Goal: Task Accomplishment & Management: Use online tool/utility

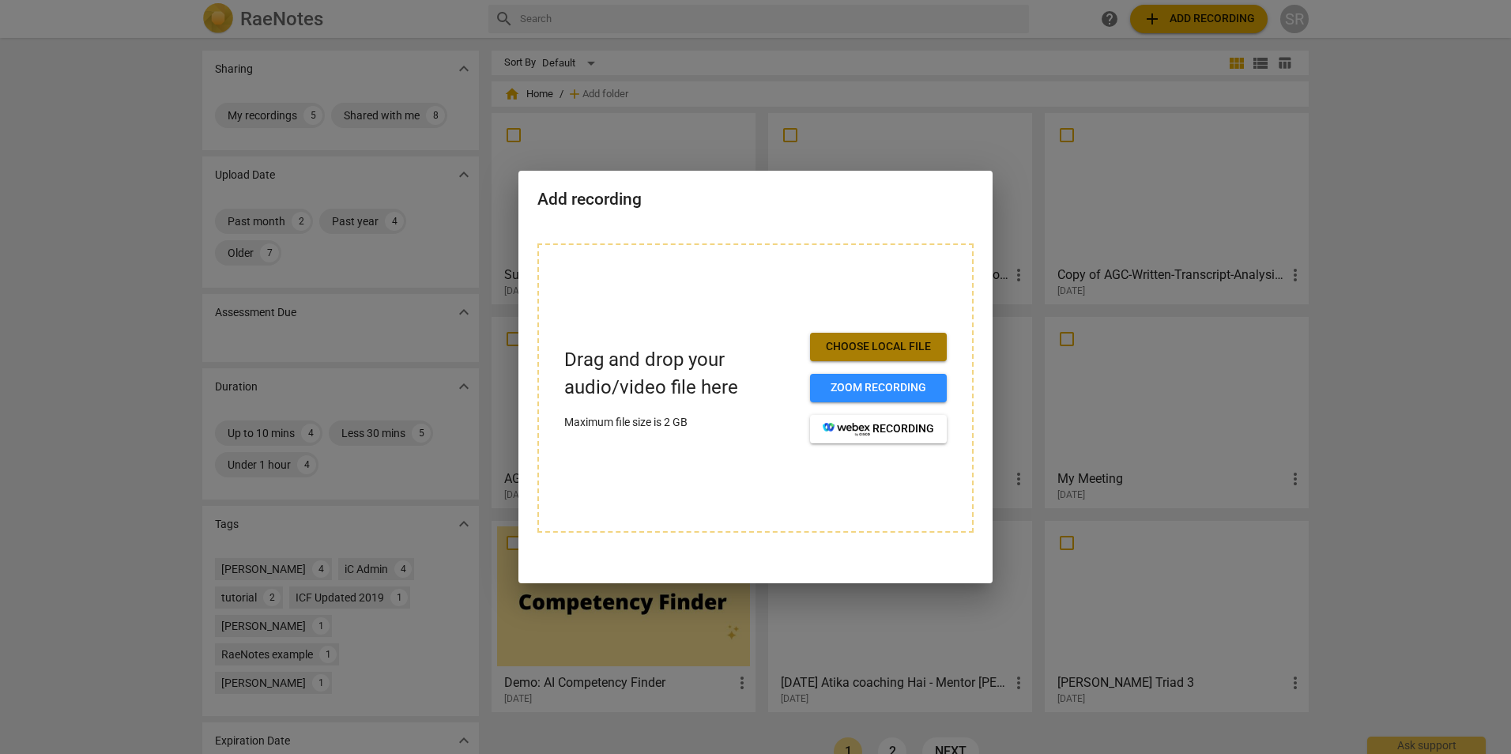
click at [877, 345] on span "Choose local file" at bounding box center [878, 347] width 111 height 16
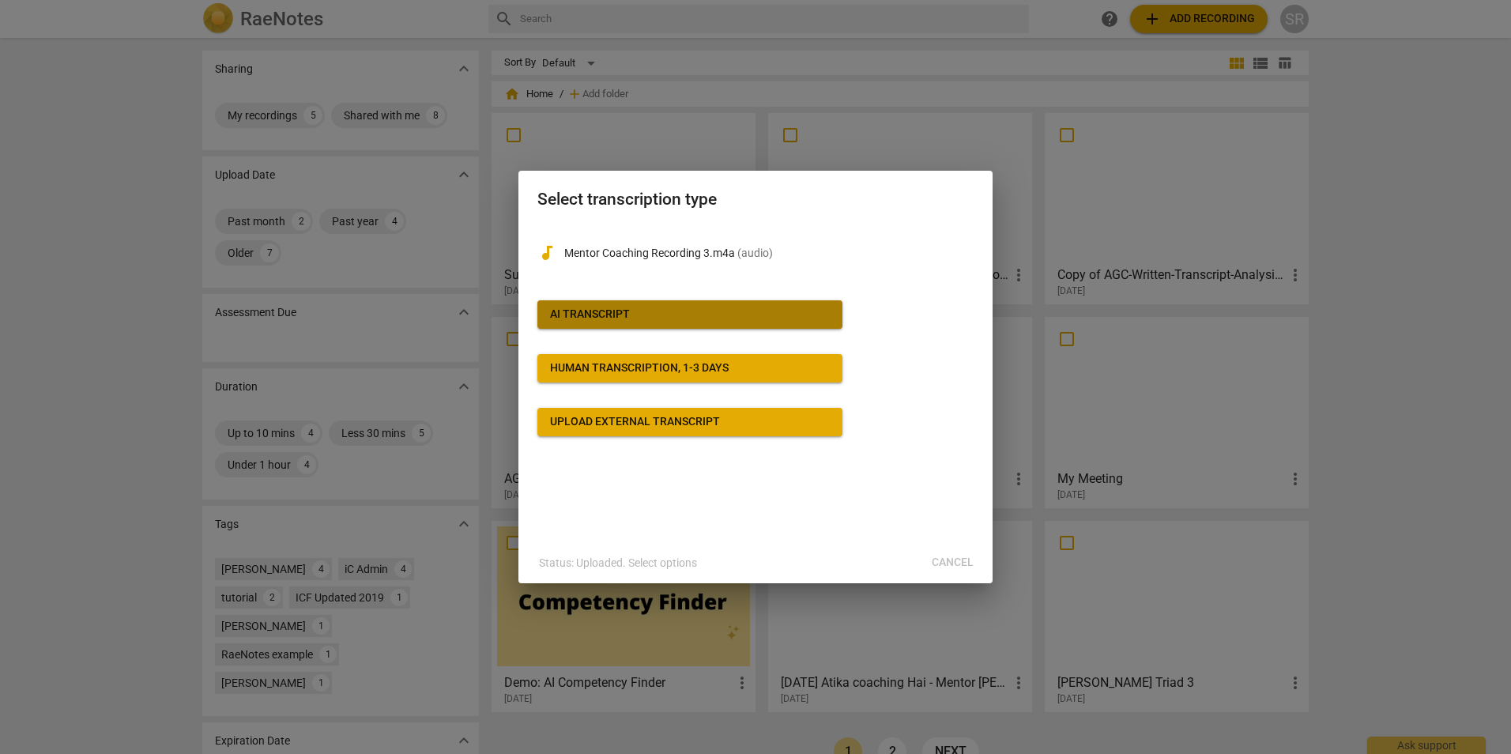
click at [566, 314] on div "AI Transcript" at bounding box center [590, 315] width 80 height 16
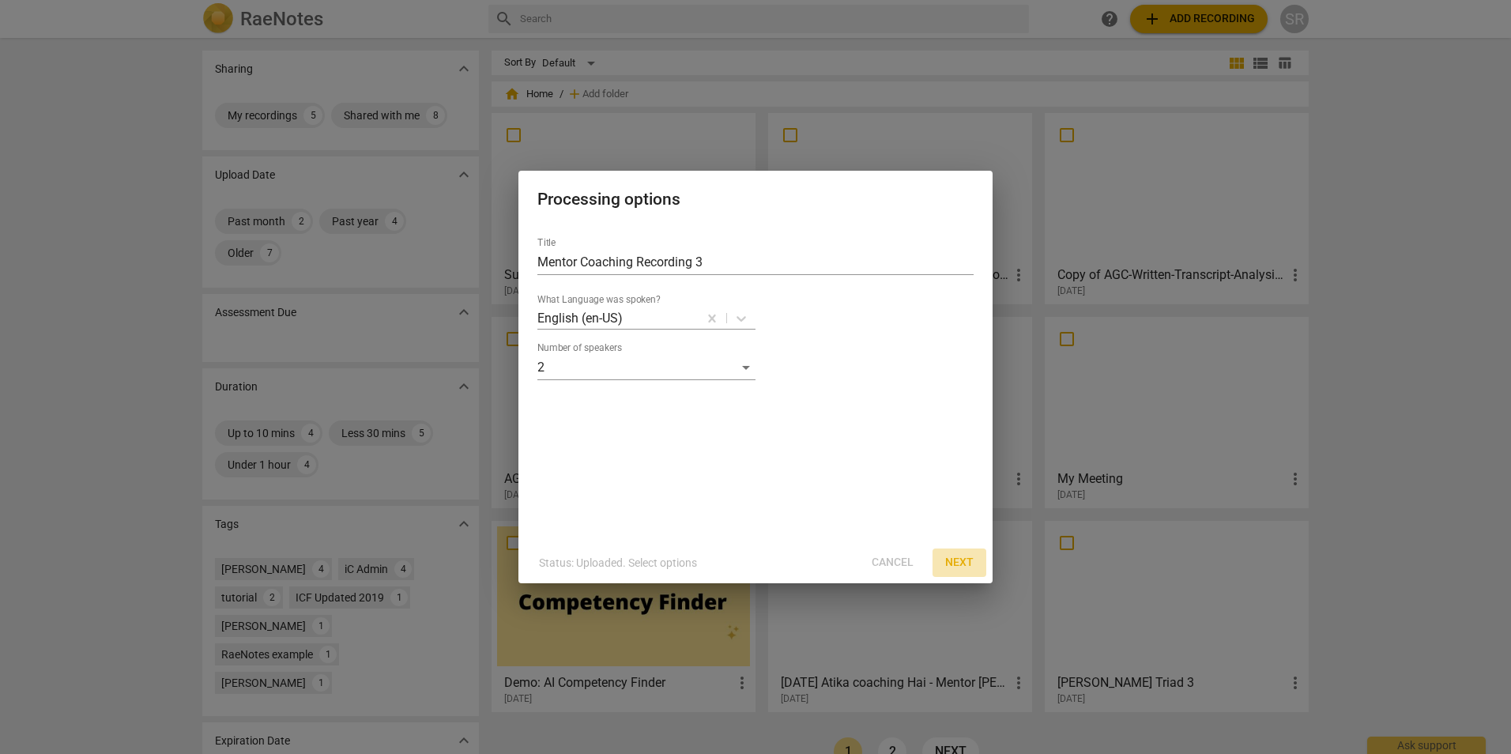
click at [960, 556] on span "Next" at bounding box center [959, 563] width 28 height 16
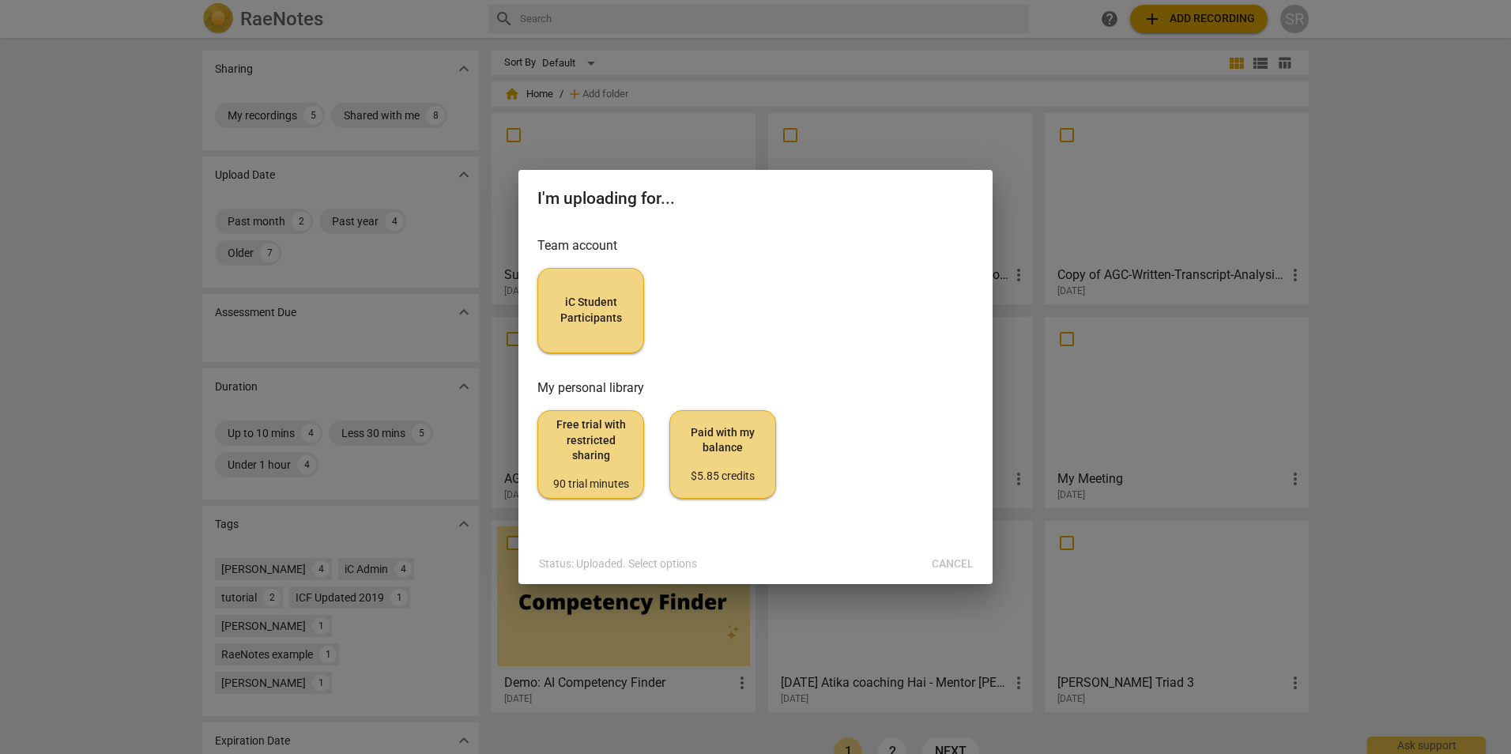
click at [599, 288] on button "iC Student Participants" at bounding box center [590, 310] width 107 height 85
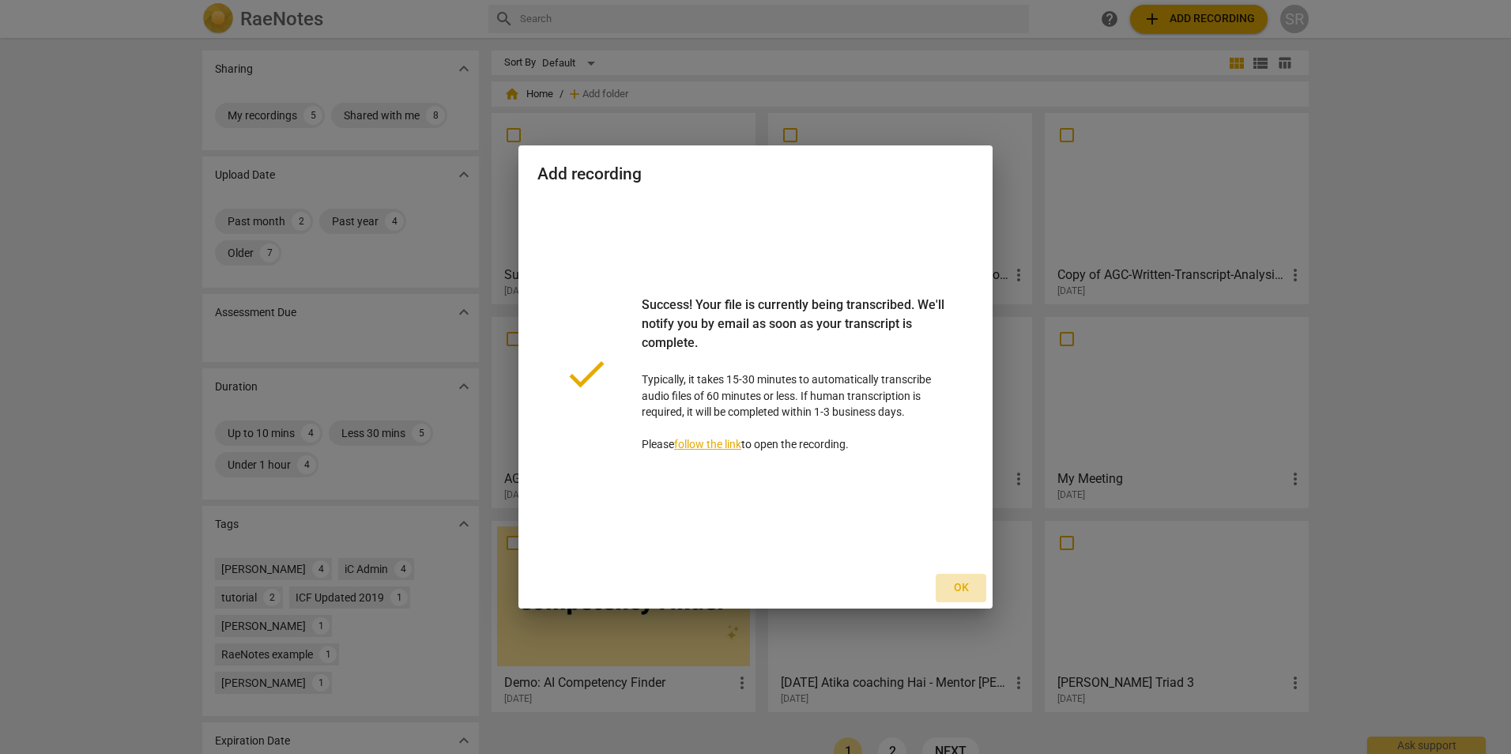
click at [953, 589] on span "Ok" at bounding box center [960, 588] width 25 height 16
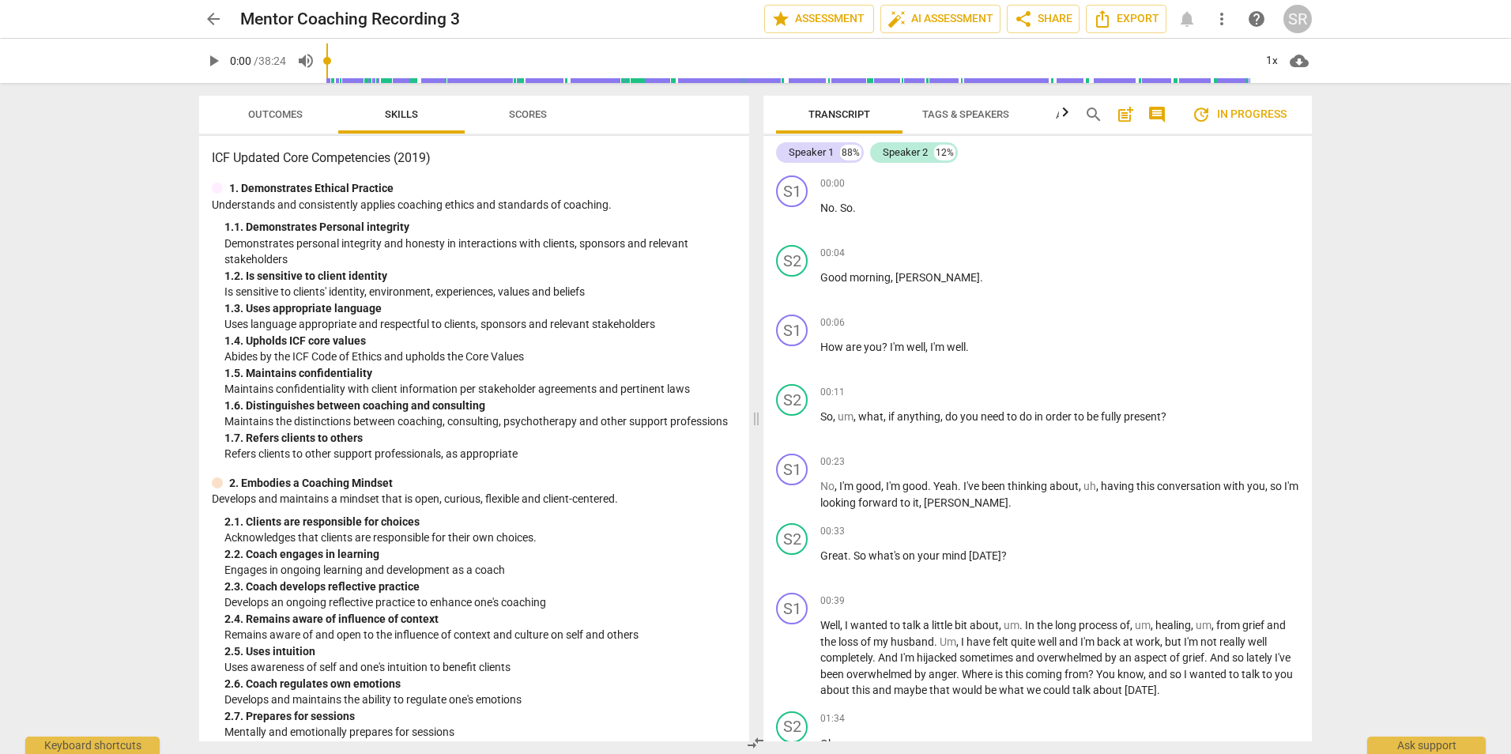
scroll to position [501, 0]
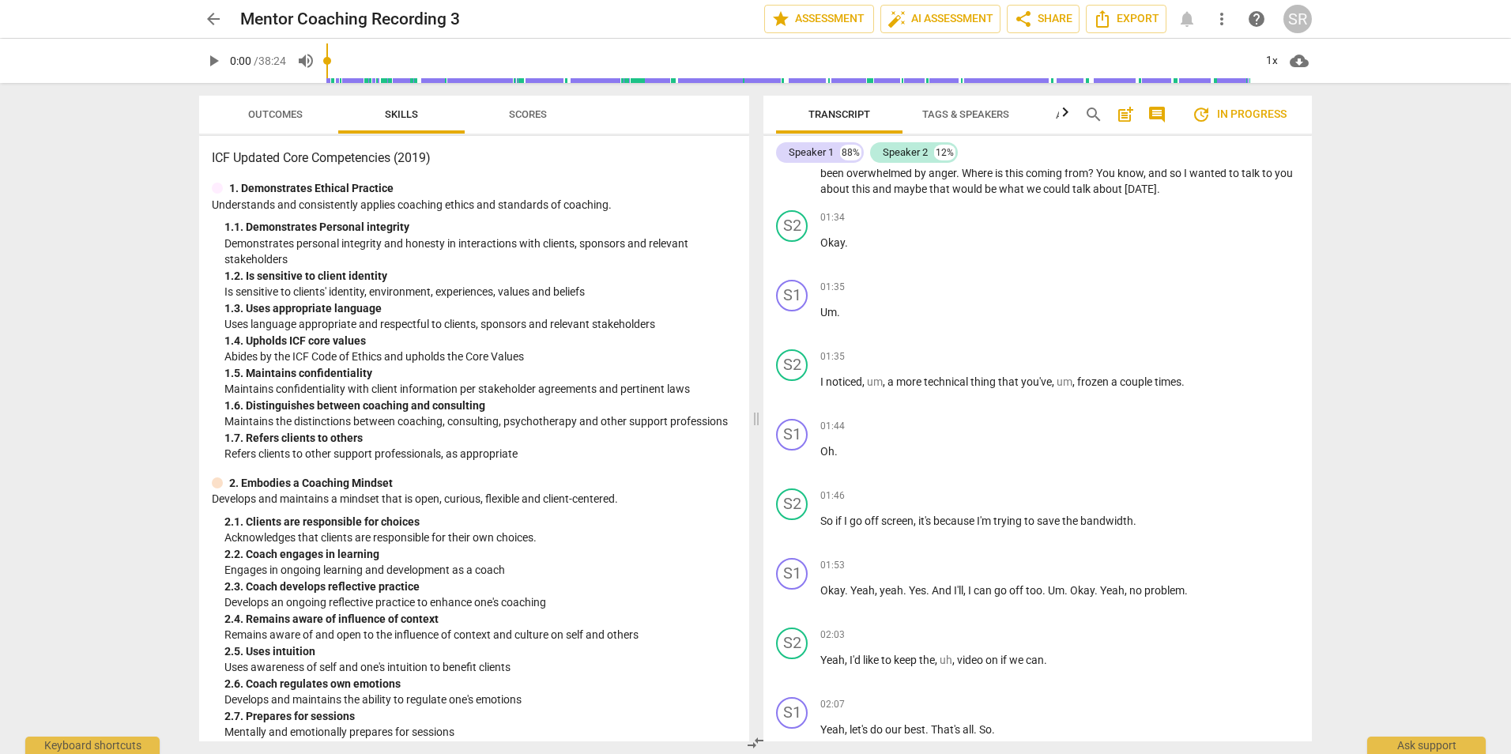
click at [259, 113] on span "Outcomes" at bounding box center [275, 114] width 55 height 12
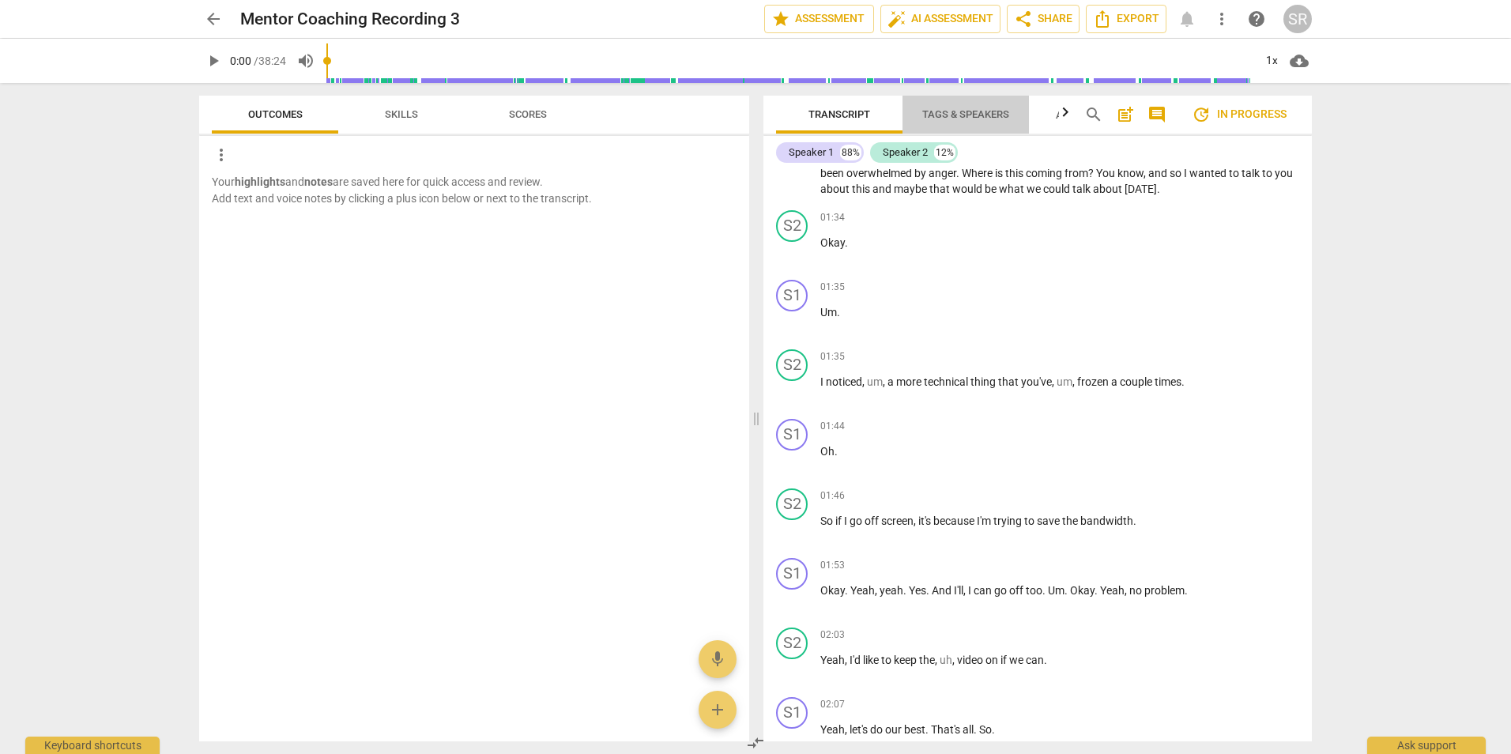
click at [976, 109] on span "Tags & Speakers" at bounding box center [965, 114] width 87 height 12
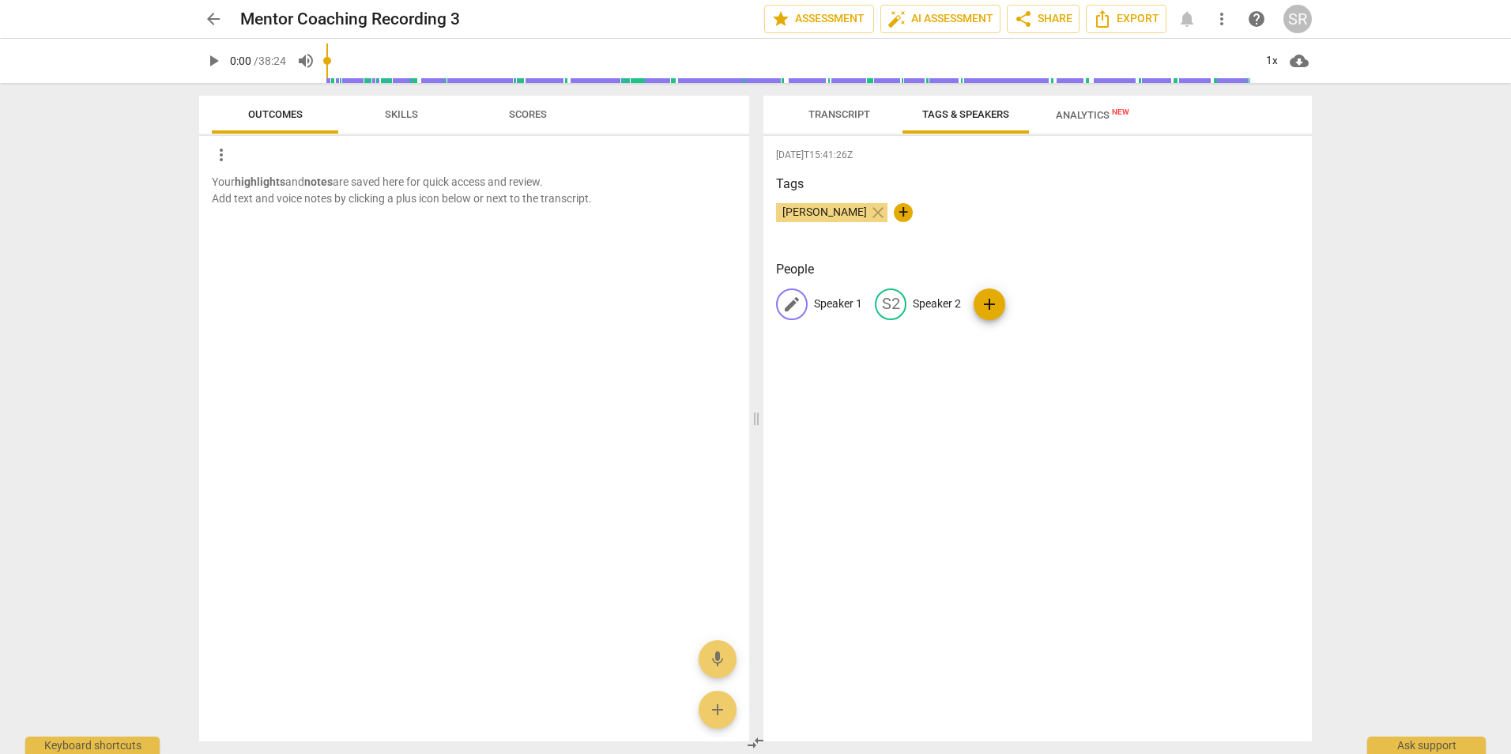
click at [789, 302] on span "edit" at bounding box center [791, 304] width 19 height 19
click at [834, 107] on span "Transcript" at bounding box center [839, 114] width 100 height 21
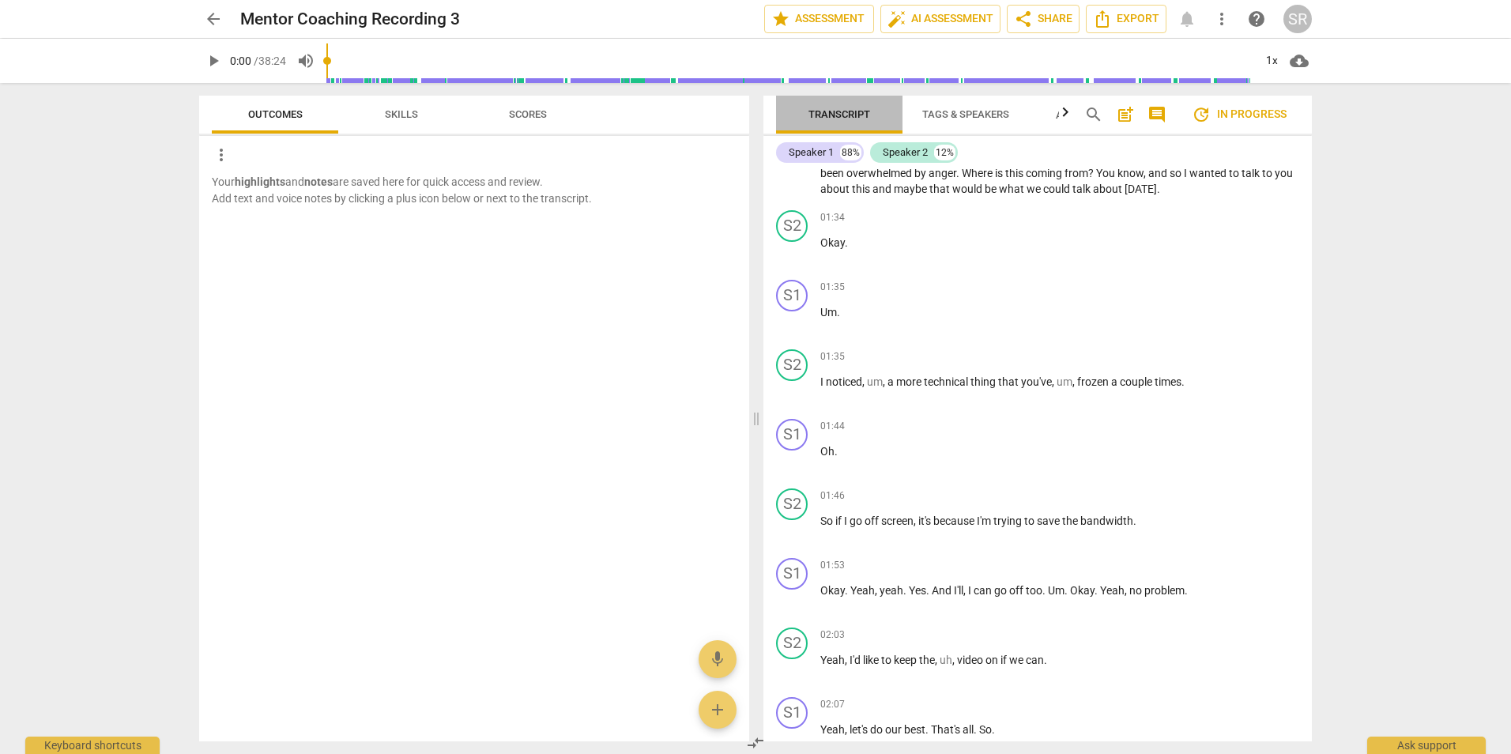
click at [834, 107] on span "Transcript" at bounding box center [839, 114] width 100 height 21
click at [946, 113] on span "Tags & Speakers" at bounding box center [965, 114] width 87 height 12
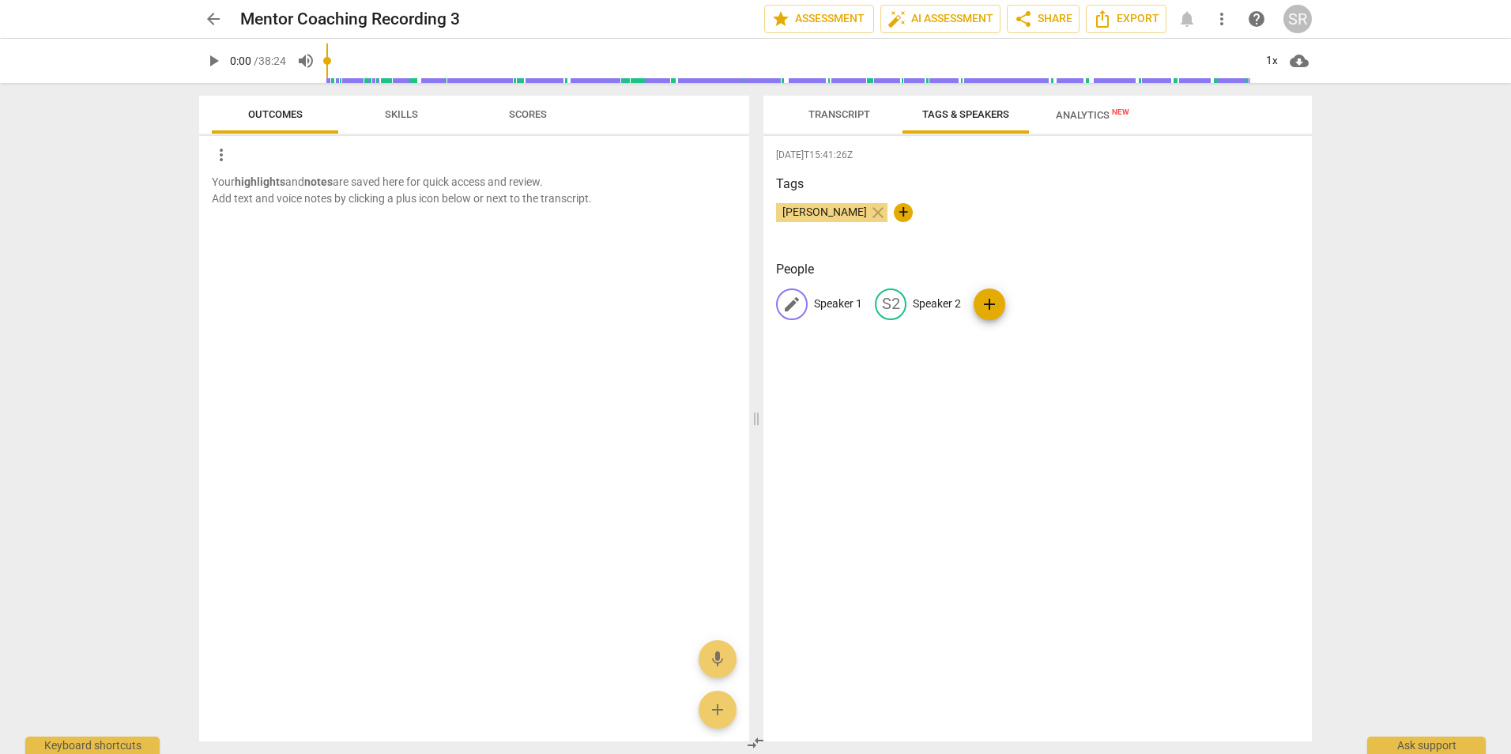
drag, startPoint x: 793, startPoint y: 298, endPoint x: 970, endPoint y: 221, distance: 192.9
click at [970, 221] on div "Susan Roti close +" at bounding box center [1037, 219] width 523 height 32
click at [797, 307] on span "edit" at bounding box center [791, 304] width 19 height 19
click at [798, 307] on div "S1" at bounding box center [792, 304] width 32 height 32
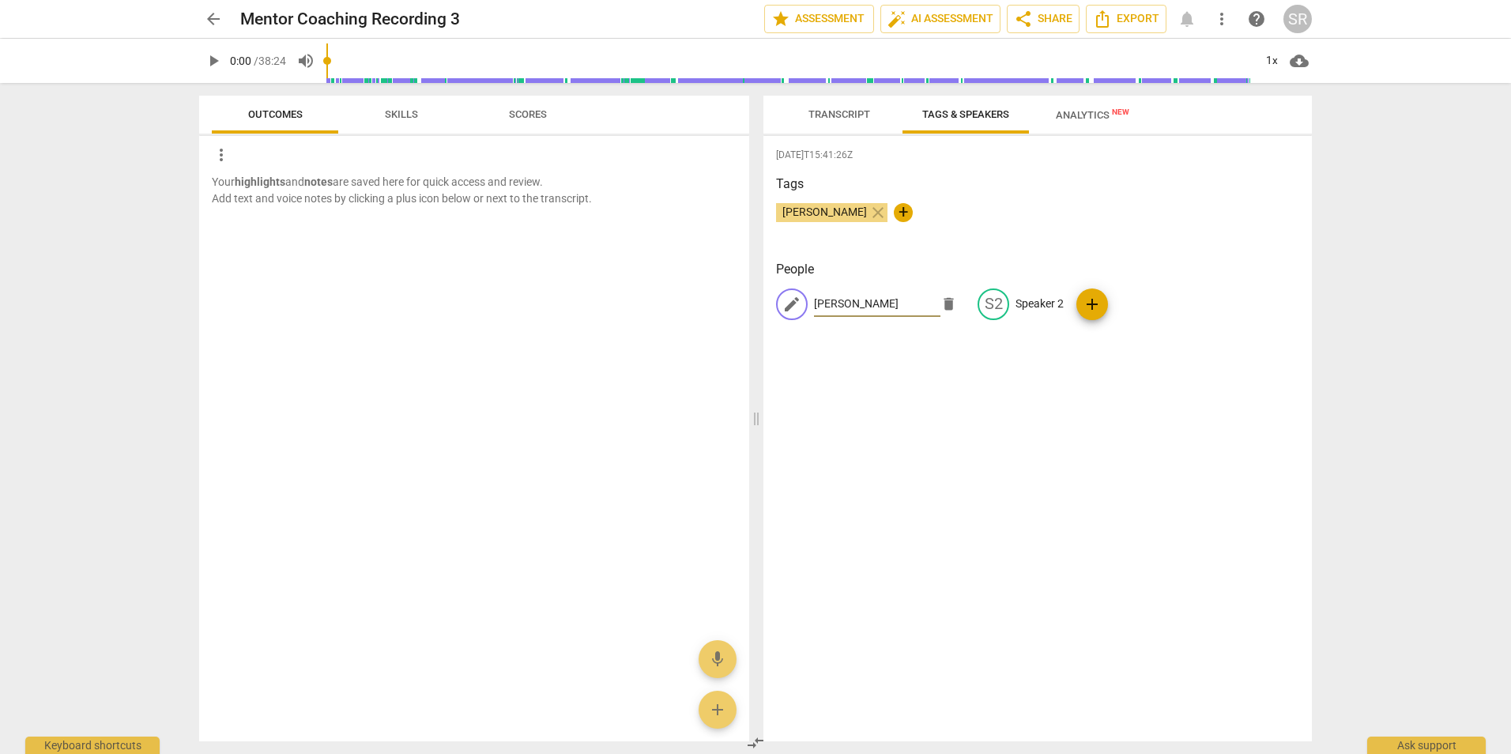
type input "Laurie"
click at [1083, 311] on span "add" at bounding box center [1092, 304] width 19 height 19
type input "Susan"
click at [949, 300] on p "Speaker 2" at bounding box center [973, 304] width 48 height 17
type input "Susan"
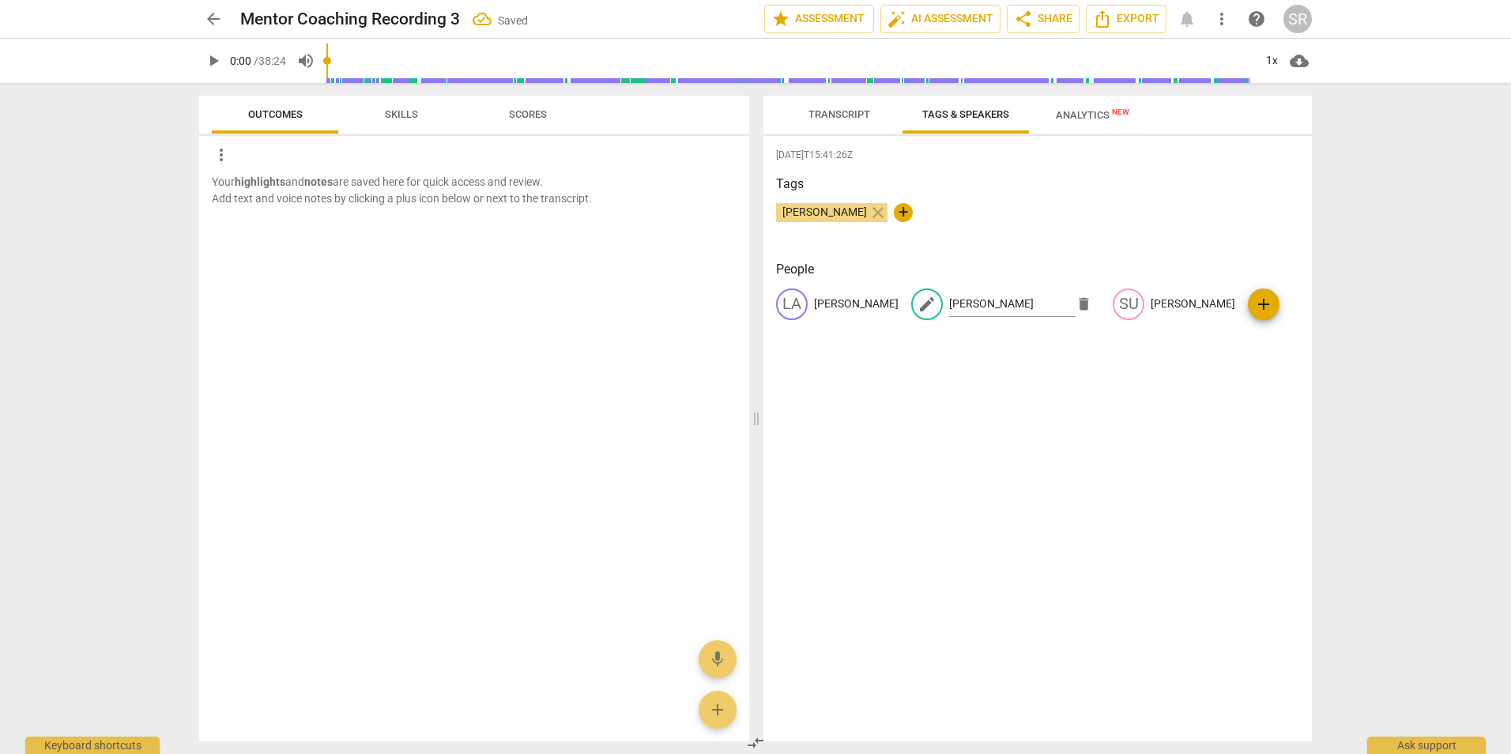
click at [928, 359] on div "2025-08-17T15:41:26Z Tags Susan Roti close + People LA Laurie edit Susan delete…" at bounding box center [1037, 438] width 548 height 605
click at [1188, 299] on span "add" at bounding box center [1197, 304] width 19 height 19
click at [957, 340] on span "delete" at bounding box center [948, 348] width 17 height 17
click at [1084, 300] on p "Susan" at bounding box center [1126, 304] width 85 height 17
click at [1211, 310] on span "delete" at bounding box center [1219, 304] width 17 height 17
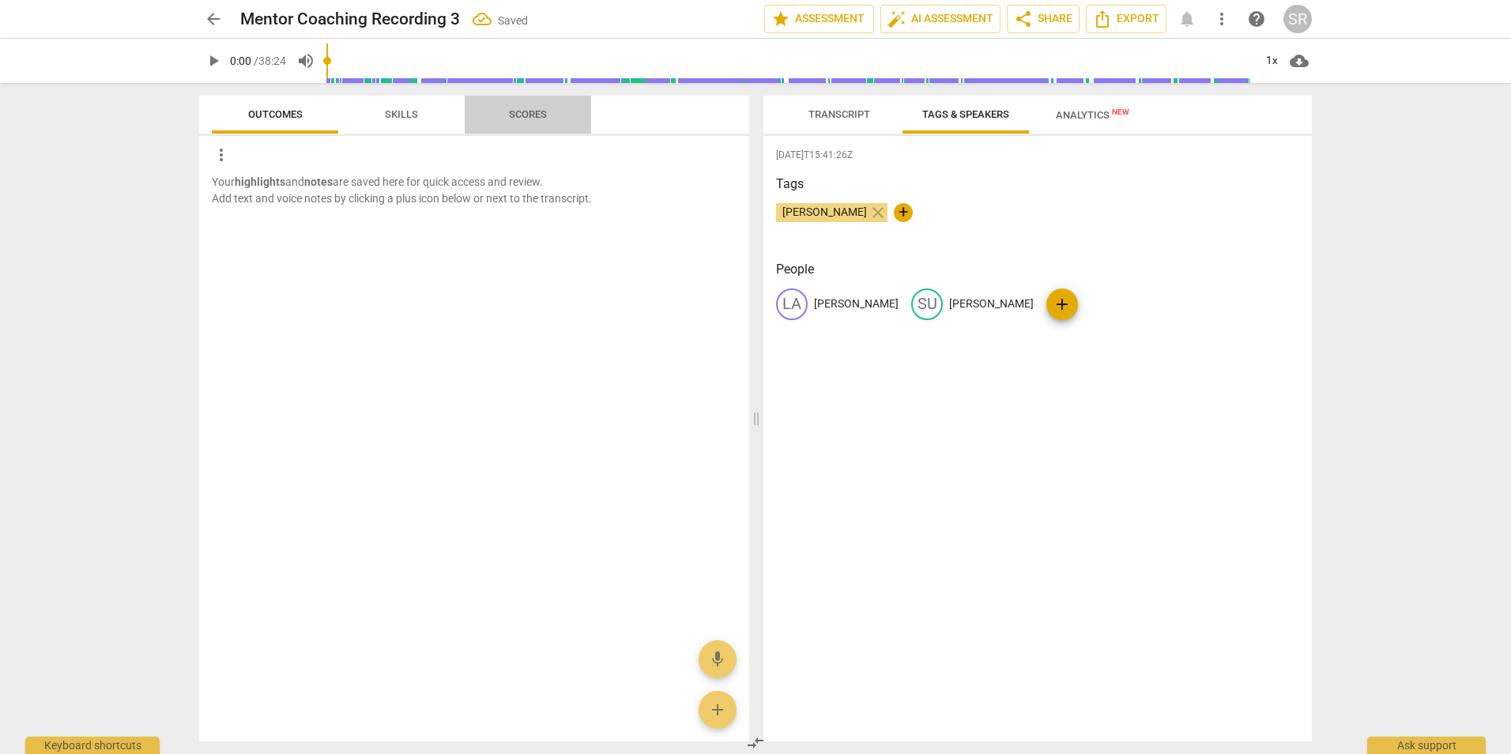
click at [525, 112] on span "Scores" at bounding box center [528, 114] width 38 height 12
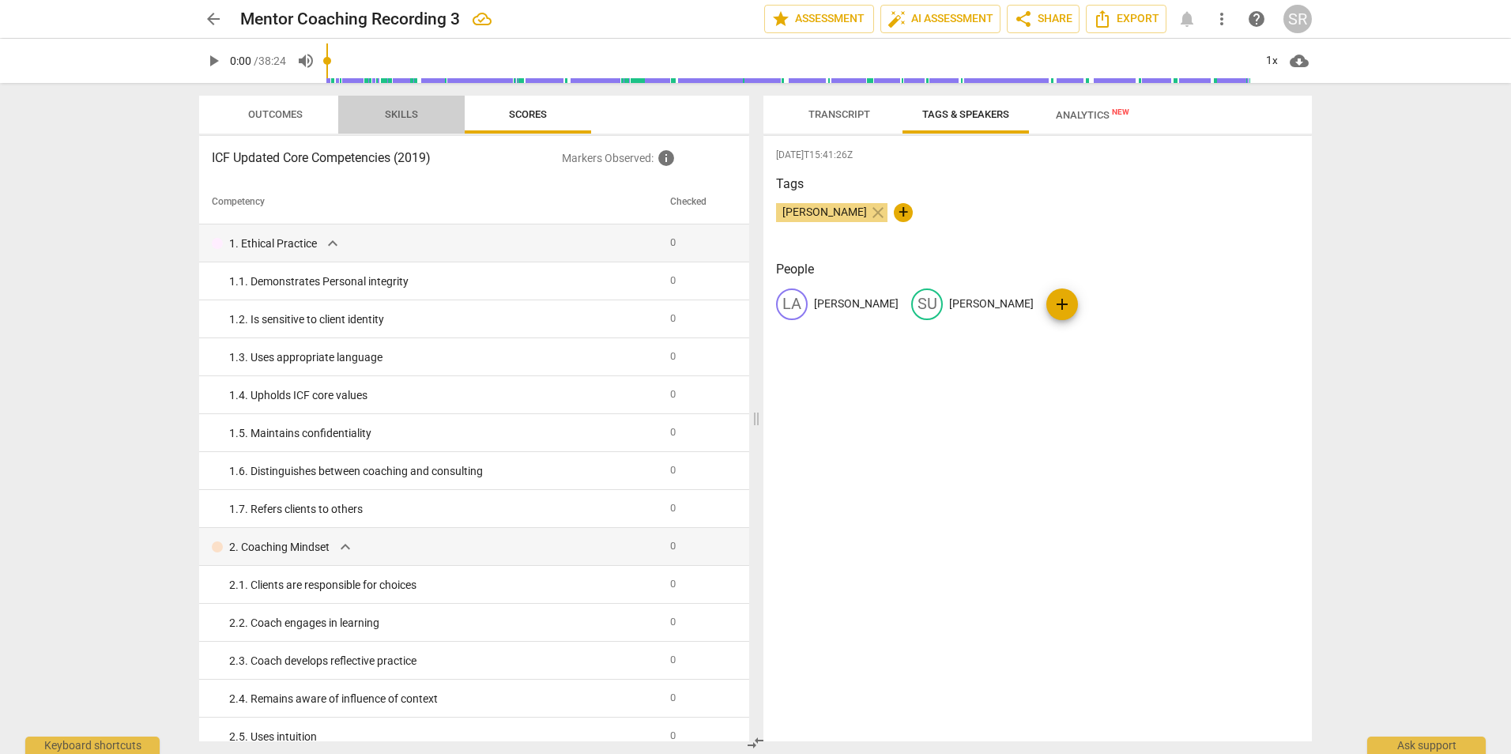
click at [400, 115] on span "Skills" at bounding box center [401, 114] width 33 height 12
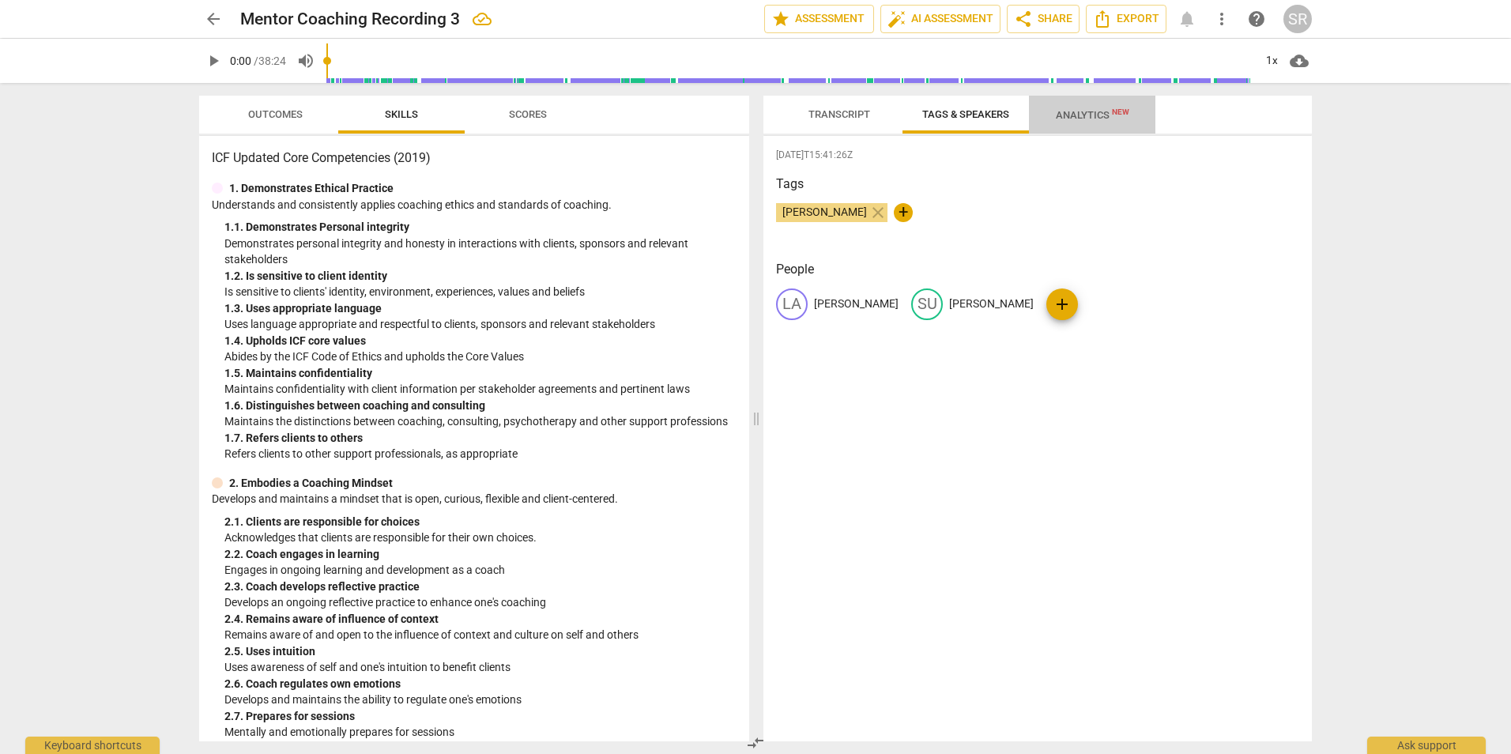
click at [1087, 117] on span "Analytics New" at bounding box center [1092, 115] width 73 height 12
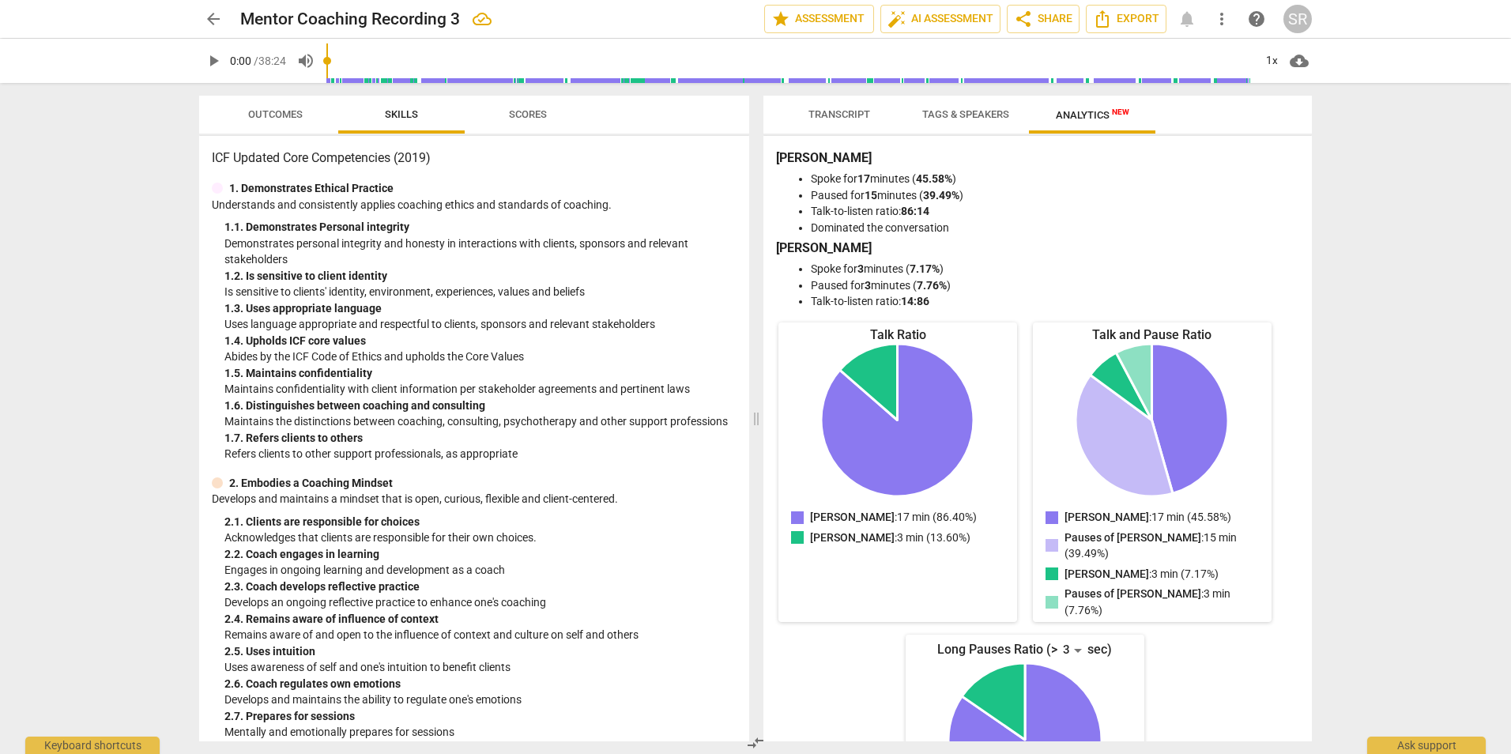
click at [956, 111] on span "Tags & Speakers" at bounding box center [965, 114] width 87 height 12
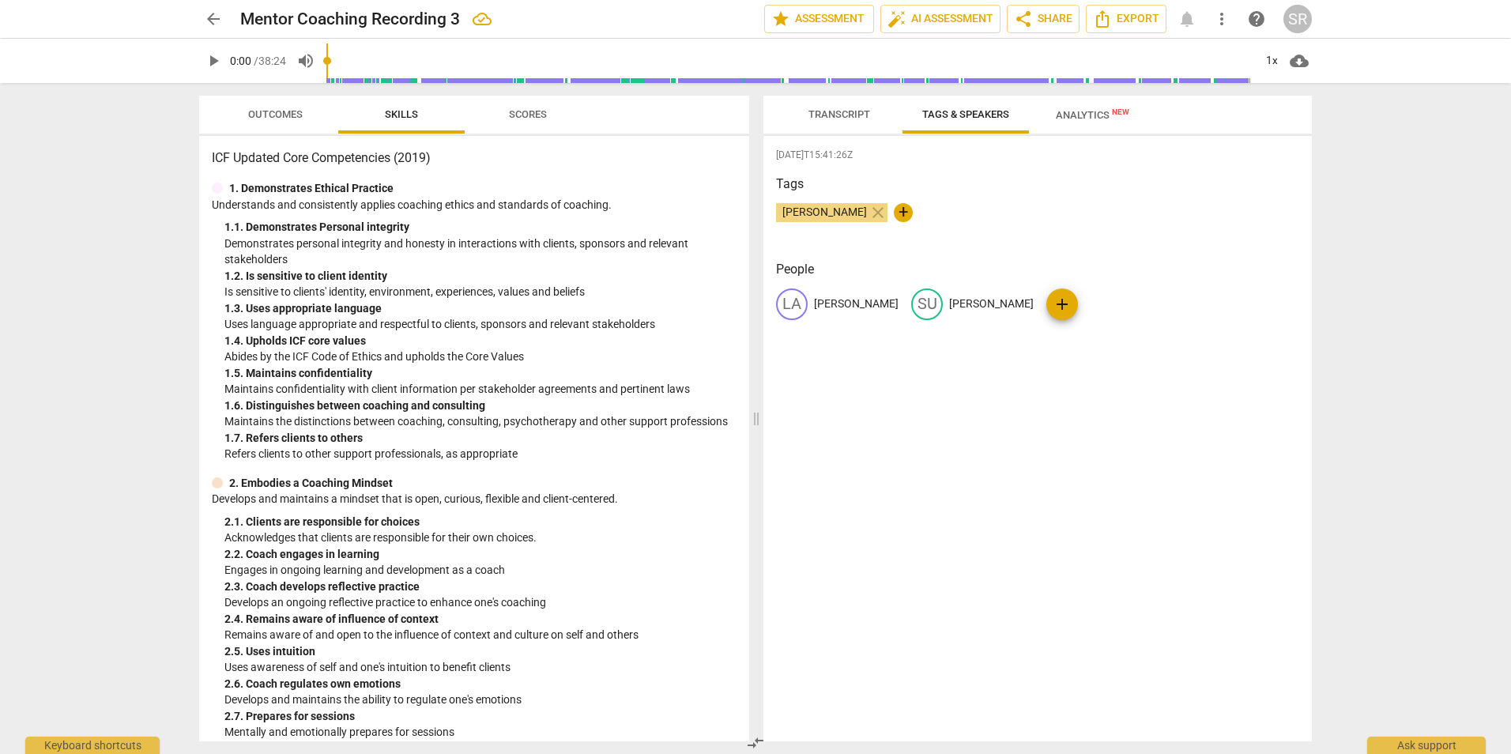
click at [259, 109] on span "Outcomes" at bounding box center [275, 114] width 55 height 12
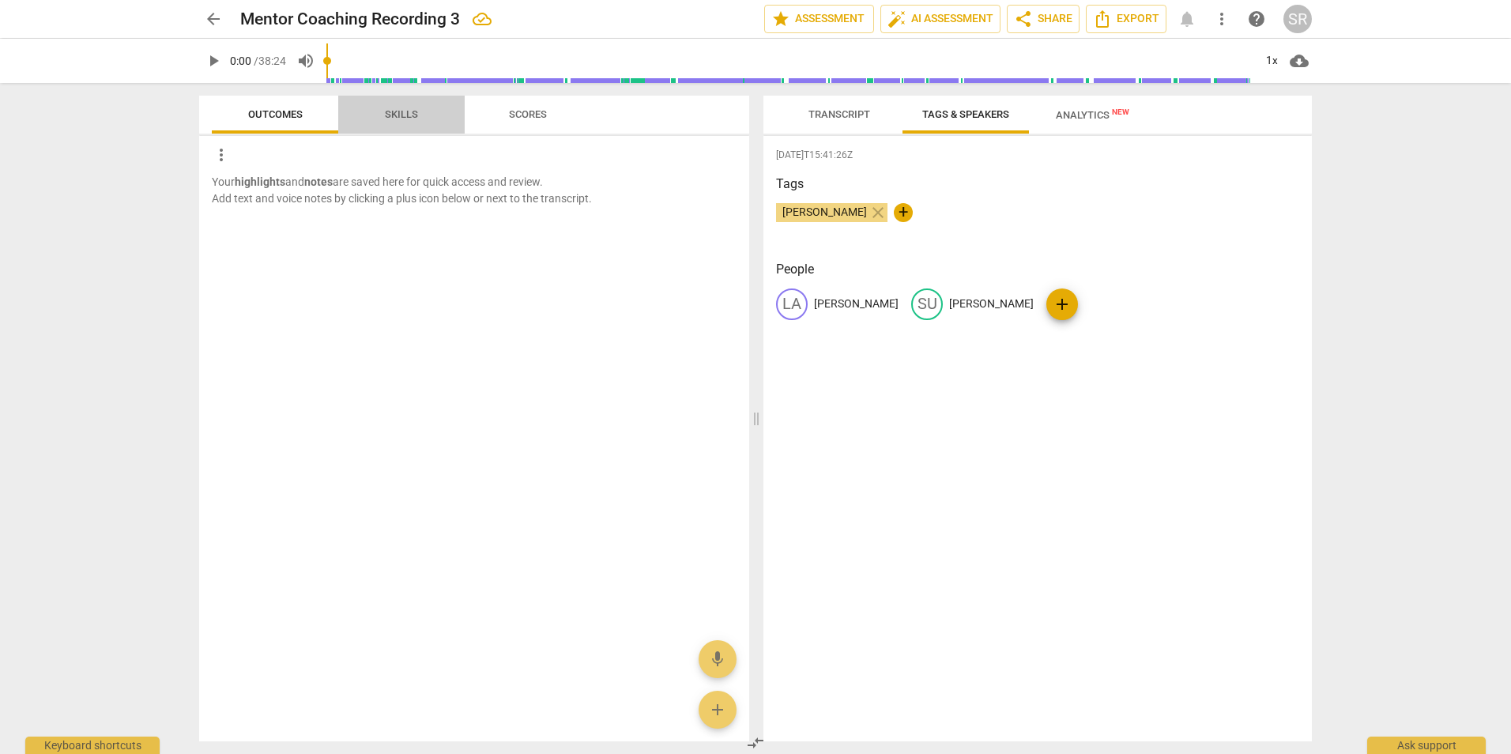
click at [403, 107] on span "Skills" at bounding box center [401, 114] width 71 height 21
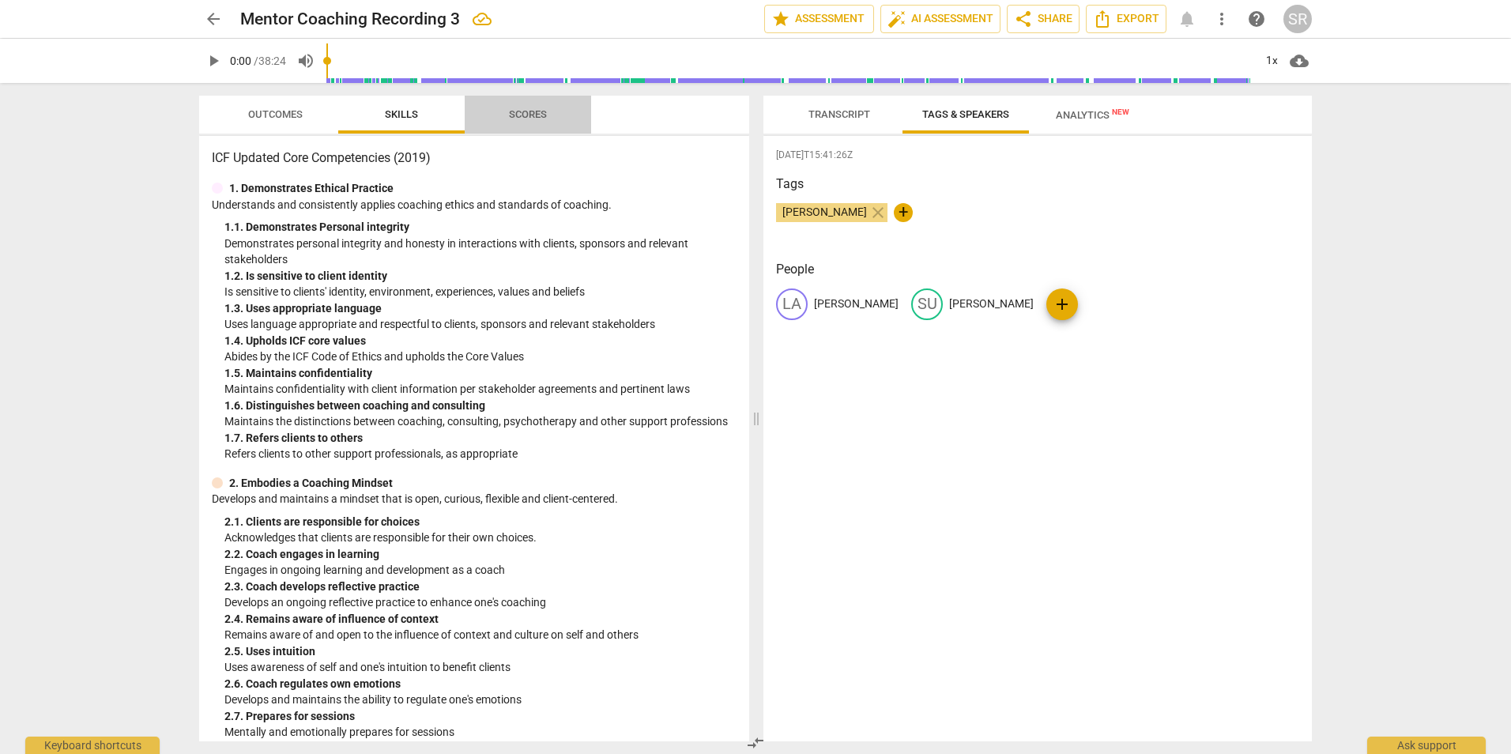
click at [516, 107] on span "Scores" at bounding box center [528, 114] width 76 height 21
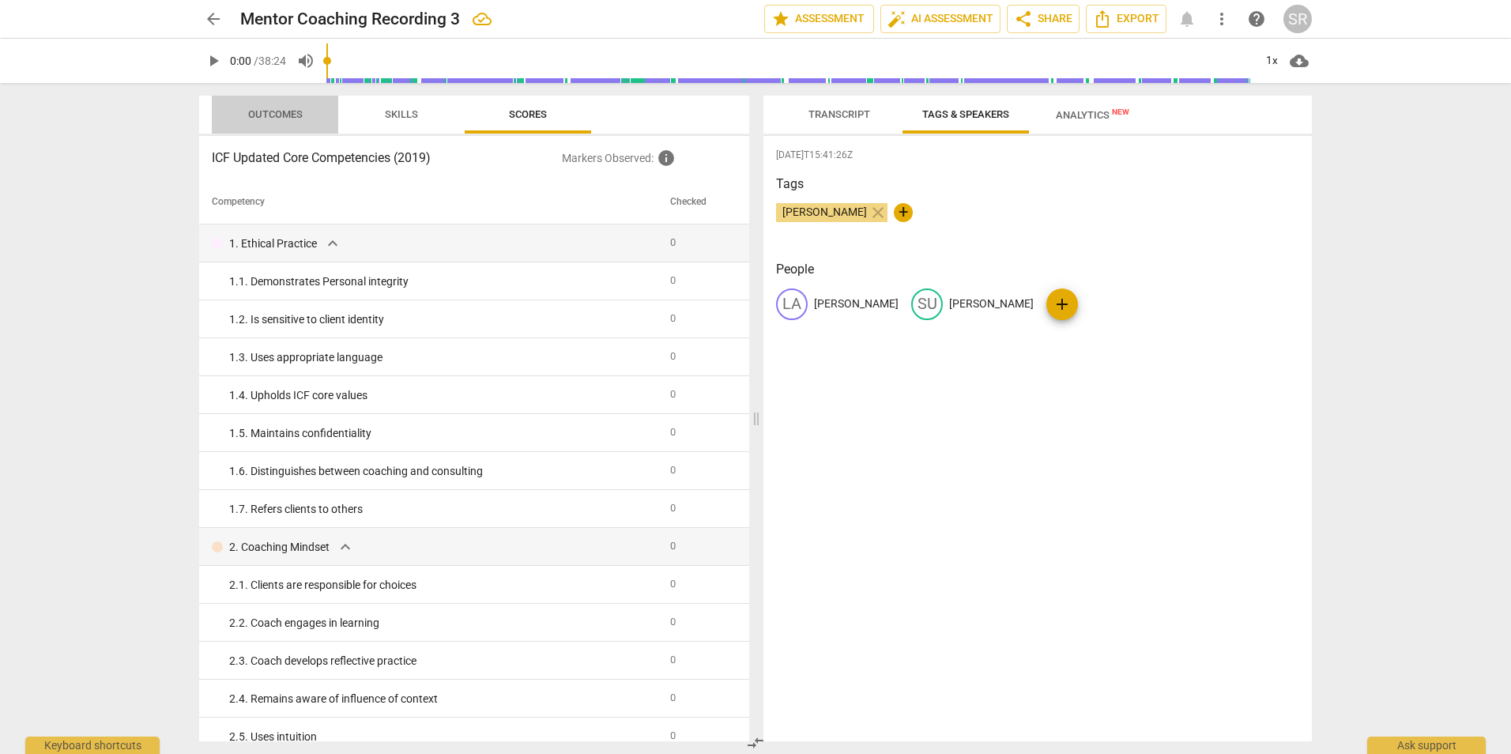
click at [275, 111] on span "Outcomes" at bounding box center [275, 114] width 55 height 12
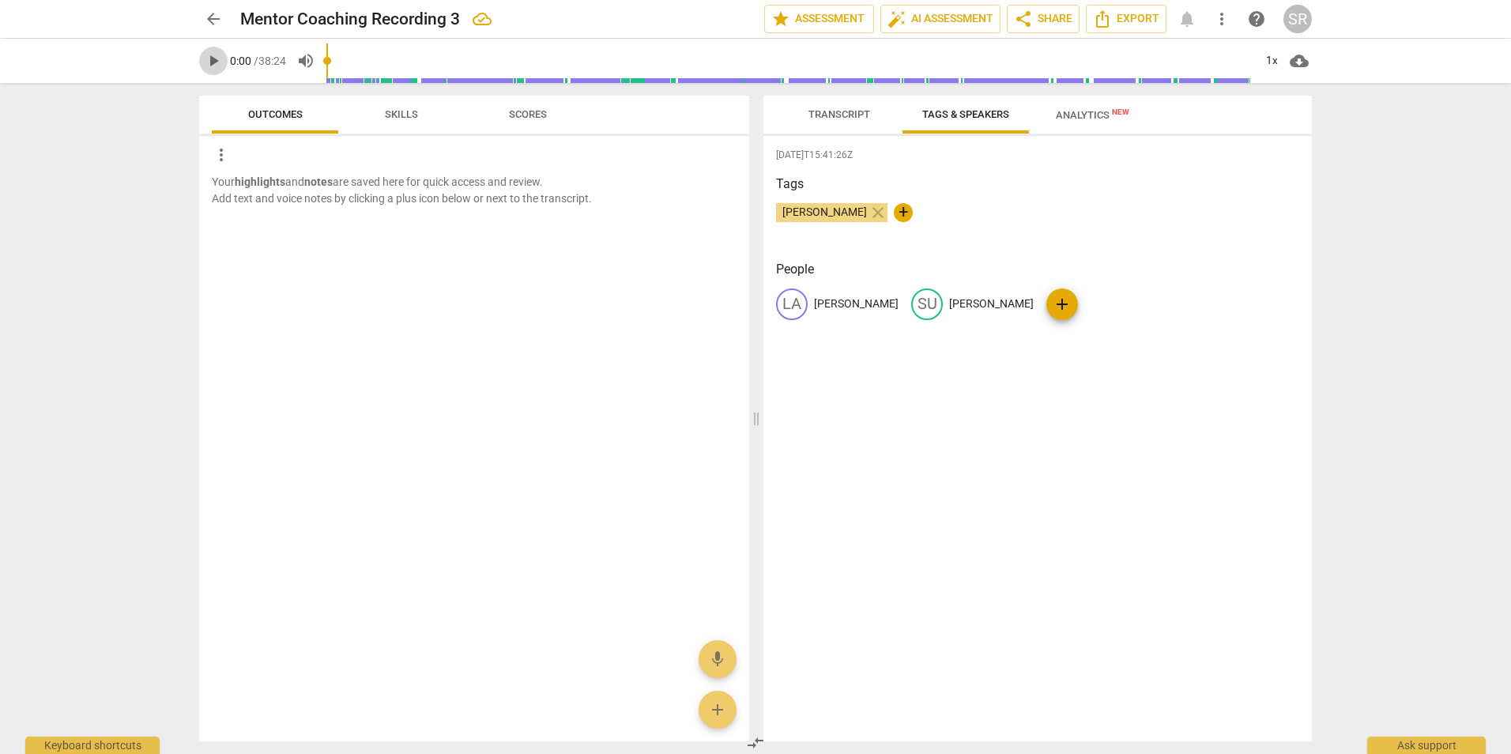
click at [217, 61] on span "play_arrow" at bounding box center [213, 60] width 19 height 19
click at [403, 113] on span "Skills" at bounding box center [401, 114] width 33 height 12
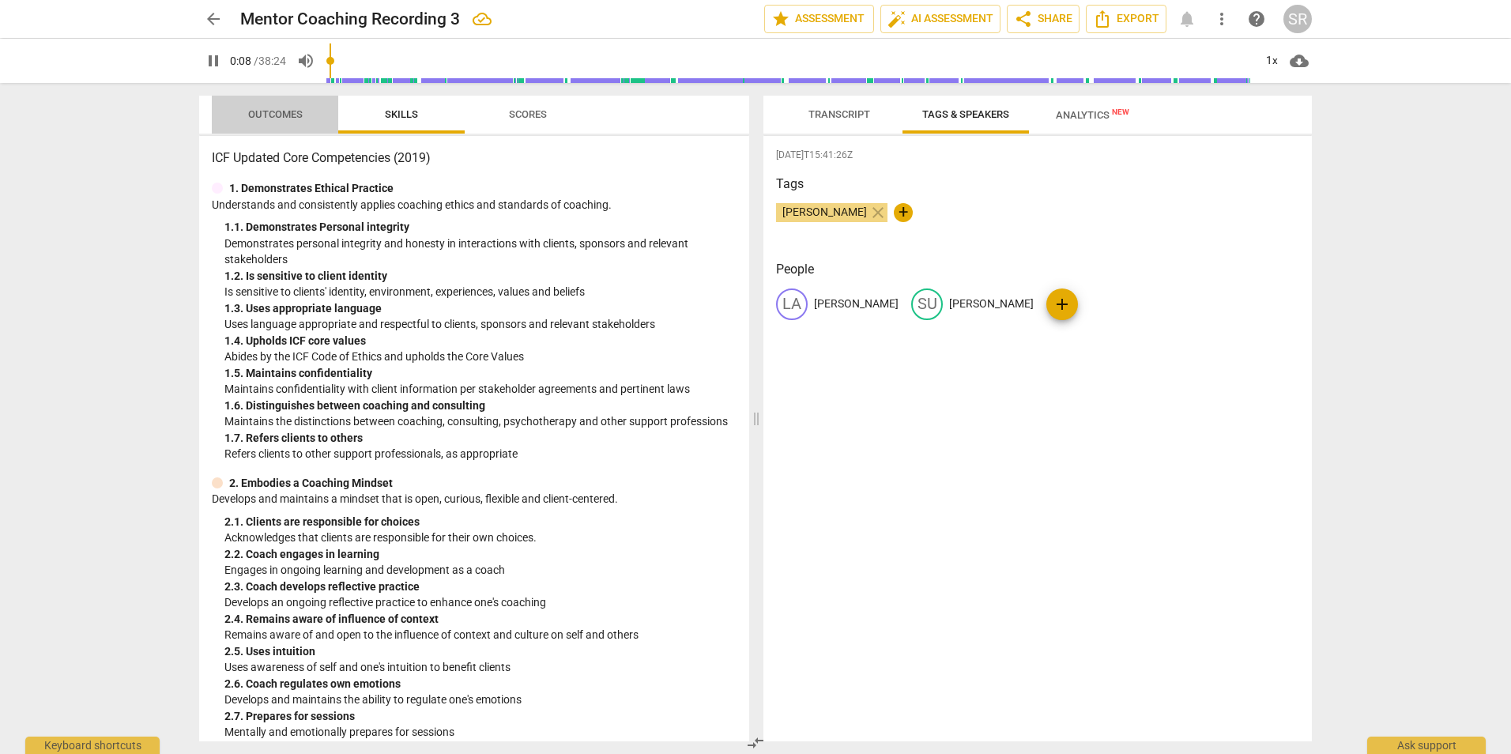
click at [269, 106] on span "Outcomes" at bounding box center [275, 114] width 92 height 21
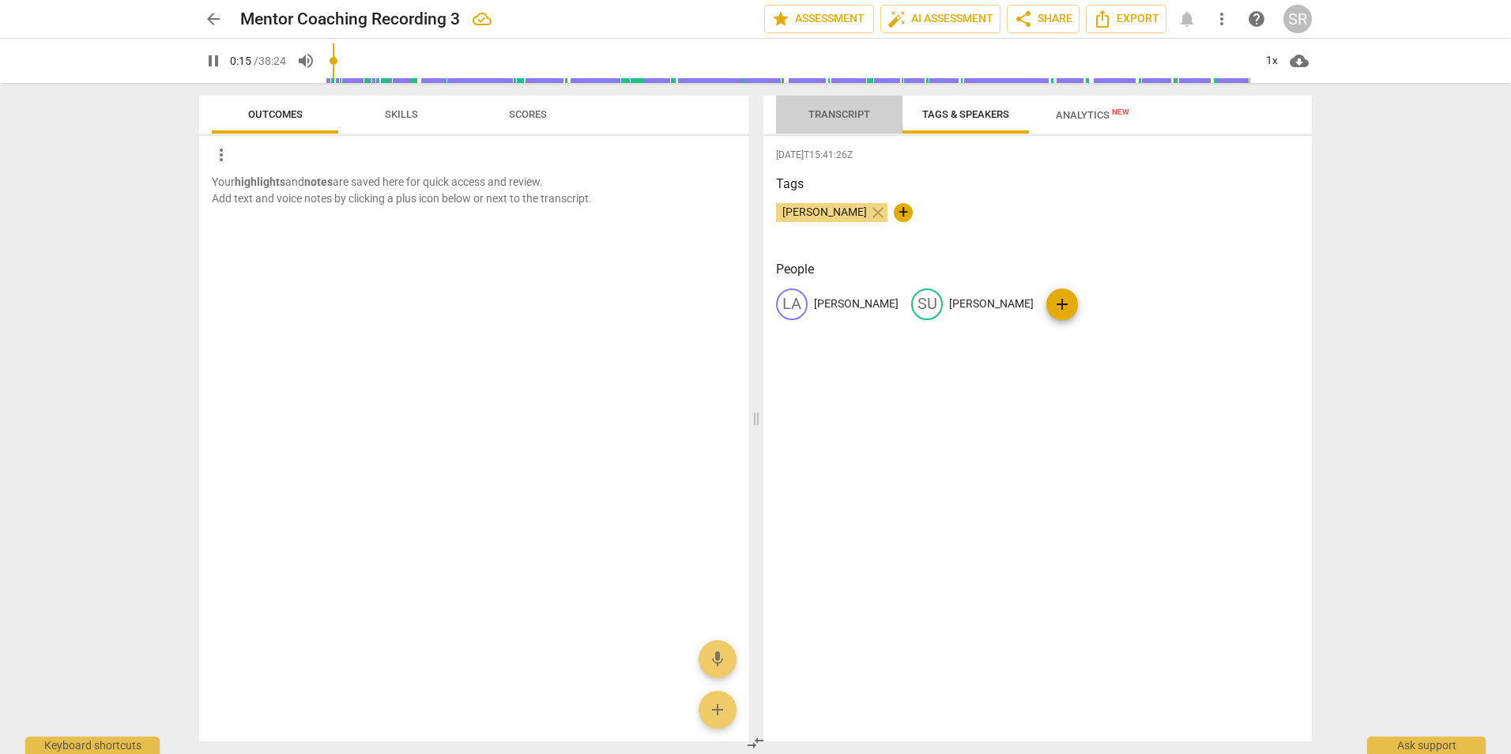
click at [838, 110] on span "Transcript" at bounding box center [839, 114] width 62 height 12
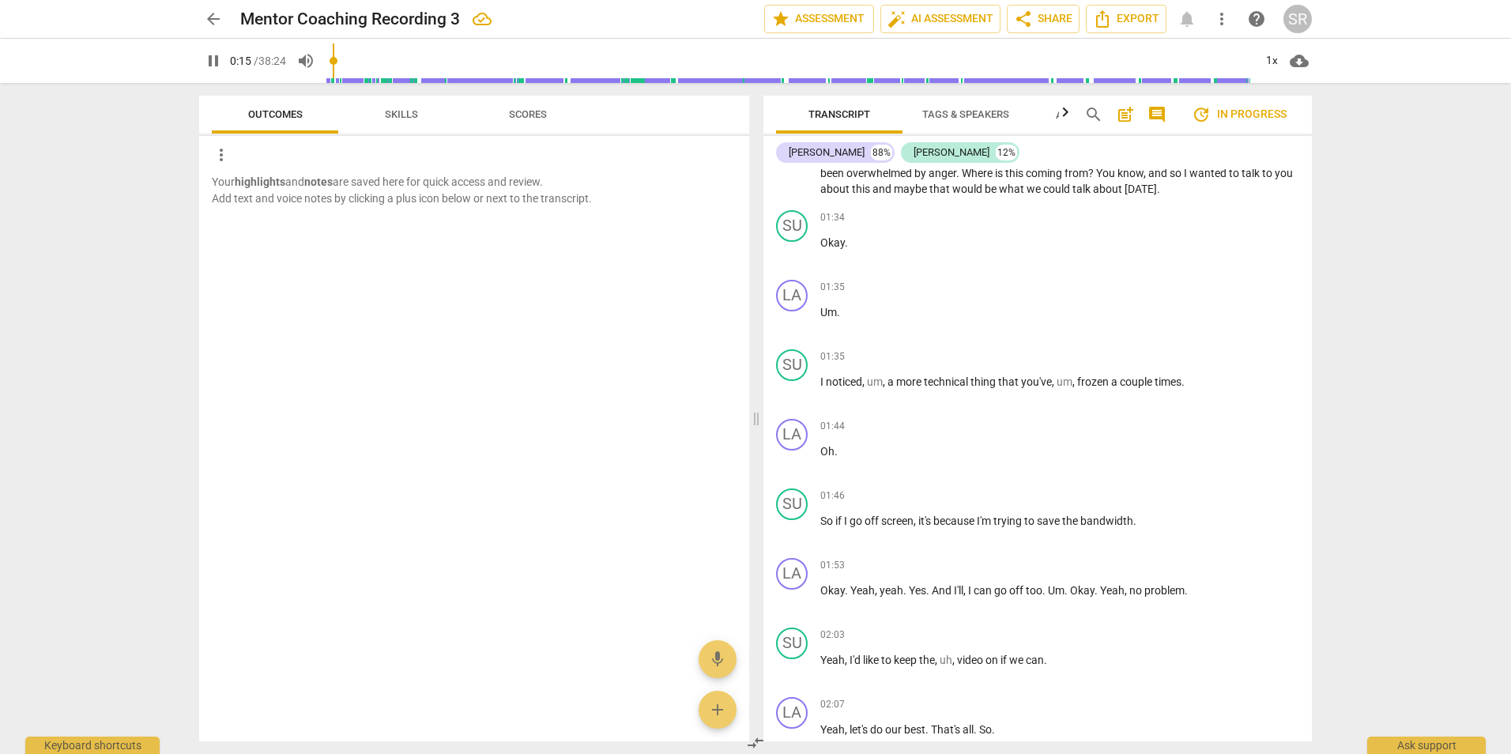
scroll to position [240, 0]
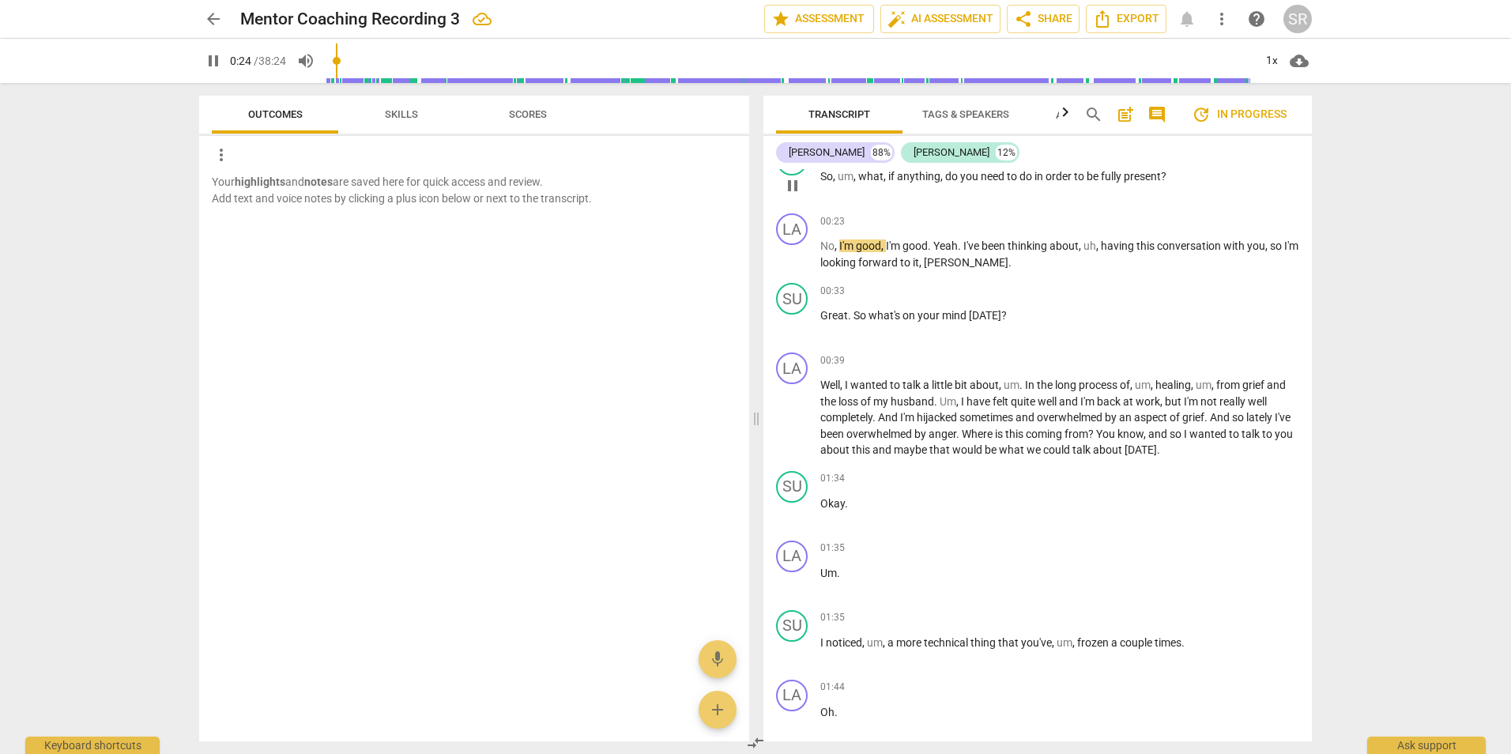
click at [1052, 193] on div "00:11 + Add competency keyboard_arrow_right So , um , what , if anything , do y…" at bounding box center [1059, 172] width 479 height 57
click at [793, 187] on span "pause" at bounding box center [792, 185] width 19 height 19
type input "26"
